Goal: Task Accomplishment & Management: Use online tool/utility

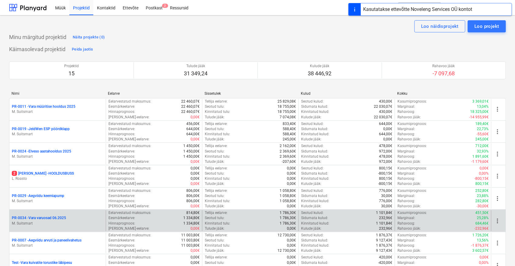
click at [38, 221] on p "M. Suitsmart" at bounding box center [58, 223] width 92 height 5
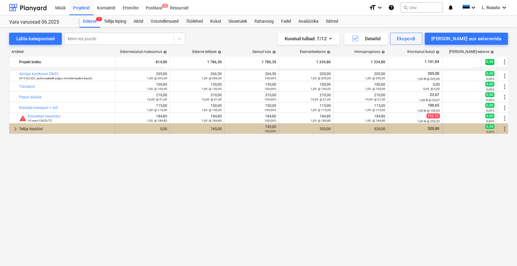
click at [35, 127] on div "Tellija lisatööd" at bounding box center [66, 129] width 94 height 10
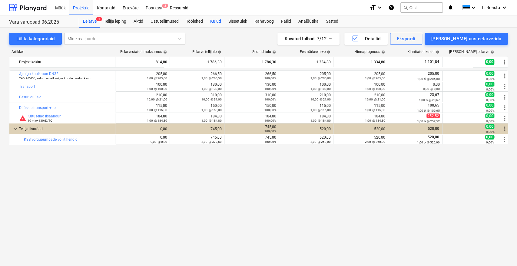
click at [216, 21] on div "Kulud" at bounding box center [216, 21] width 18 height 12
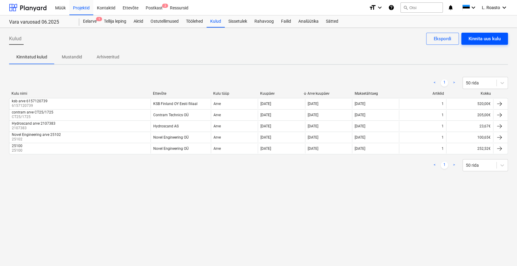
click at [481, 39] on div "Kinnita uus kulu" at bounding box center [485, 39] width 32 height 8
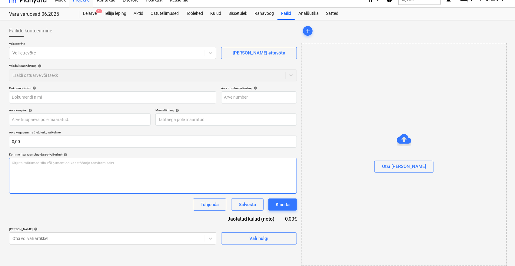
scroll to position [12, 0]
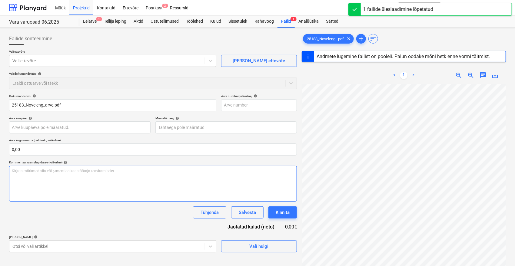
type input "25183"
type input "[DATE]"
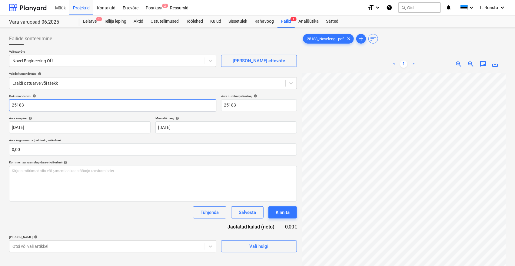
click at [11, 105] on input "25183" at bounding box center [112, 105] width 207 height 12
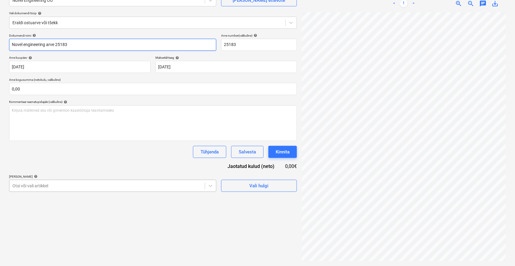
type input "Novel engineering arve 25183"
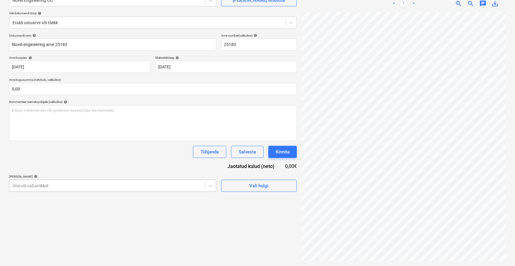
click at [76, 187] on body "Müük Projektid Kontaktid Ettevõte Postkast 2 Ressursid format_size keyboard_arr…" at bounding box center [257, 72] width 515 height 266
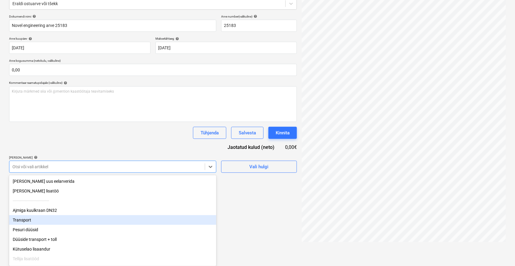
scroll to position [11, 0]
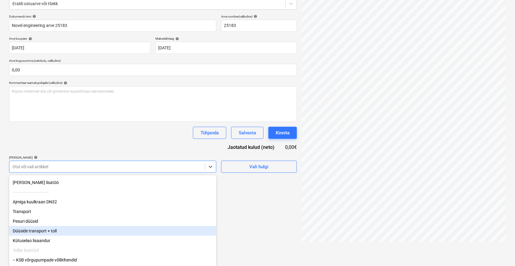
click at [63, 232] on div "Düüside transport + toll" at bounding box center [112, 231] width 207 height 10
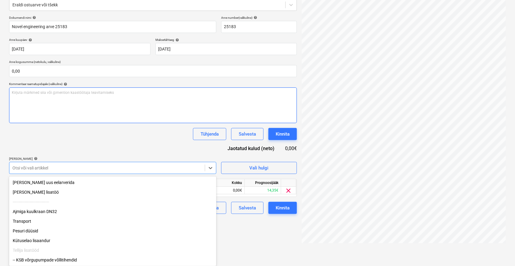
scroll to position [61, 0]
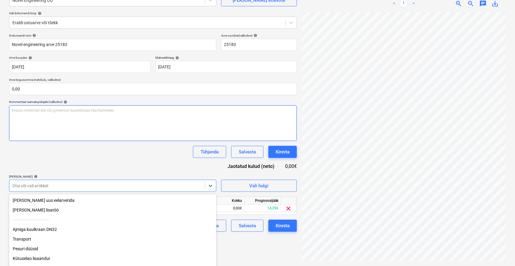
click at [140, 112] on div "Kirjuta märkmed siia või @mention kaastöötaja teavitamiseks ﻿" at bounding box center [153, 123] width 288 height 36
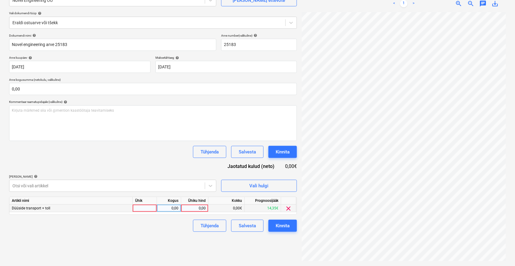
click at [288, 207] on span "clear" at bounding box center [288, 208] width 7 height 7
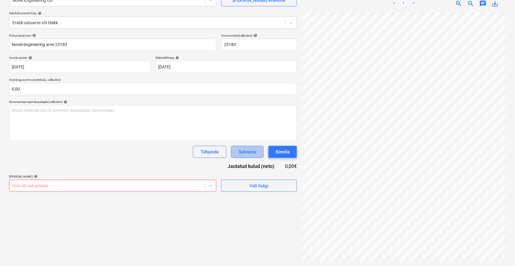
click at [248, 150] on div "Salvesta" at bounding box center [247, 152] width 17 height 8
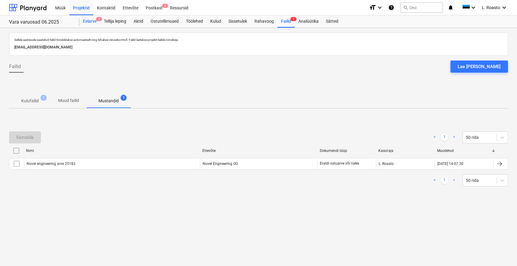
click at [94, 19] on div "Eelarve 1" at bounding box center [89, 21] width 21 height 12
